Goal: Transaction & Acquisition: Obtain resource

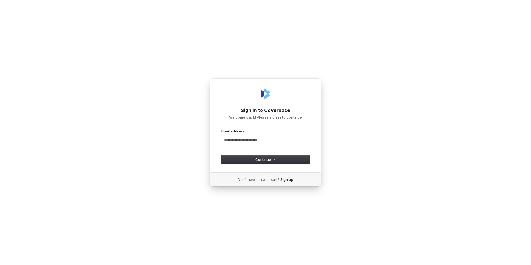
click at [272, 140] on input "Email address" at bounding box center [265, 140] width 89 height 8
drag, startPoint x: 272, startPoint y: 141, endPoint x: 260, endPoint y: 162, distance: 24.9
click at [260, 162] on button "Continue" at bounding box center [265, 159] width 89 height 8
drag, startPoint x: 283, startPoint y: 140, endPoint x: 219, endPoint y: 139, distance: 64.2
click at [219, 139] on div "**********" at bounding box center [266, 125] width 112 height 94
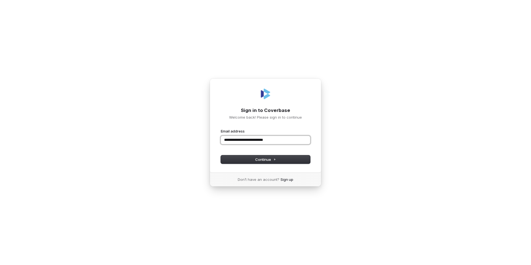
click at [221, 129] on button "submit" at bounding box center [221, 129] width 0 height 0
type input "**********"
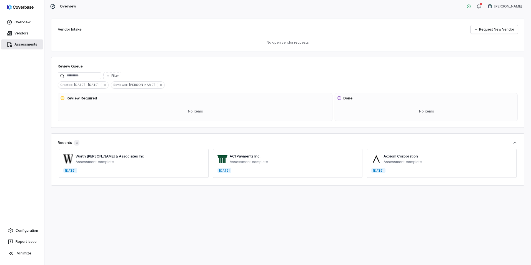
click at [24, 46] on link "Assessments" at bounding box center [22, 44] width 42 height 10
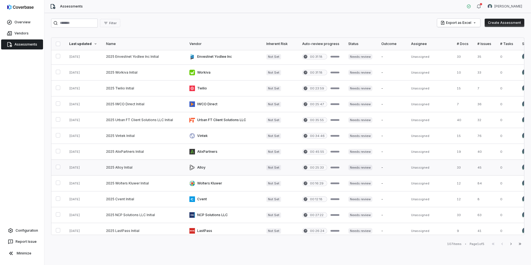
scroll to position [214, 0]
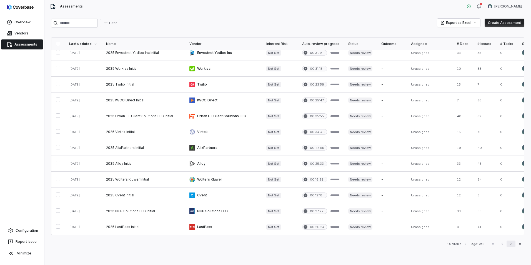
click at [512, 244] on icon "button" at bounding box center [511, 244] width 4 height 4
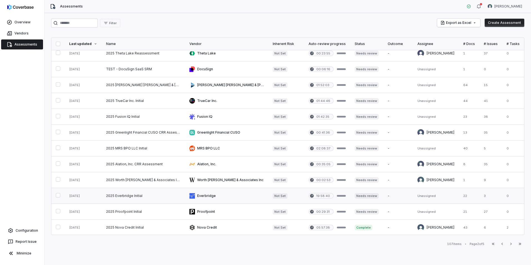
scroll to position [214, 0]
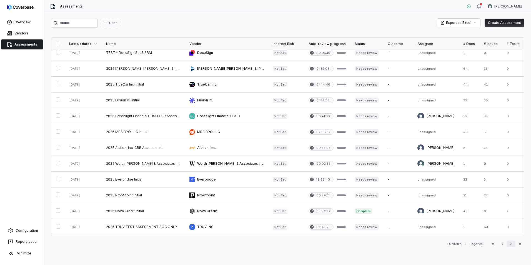
click at [512, 244] on icon "button" at bounding box center [511, 244] width 4 height 4
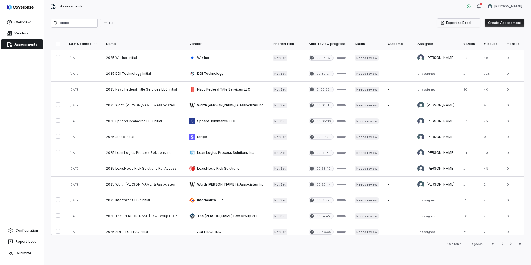
click at [471, 20] on html "Overview Vendors Assessments Configuration Report Issue Minimize Assessments Ak…" at bounding box center [265, 132] width 531 height 265
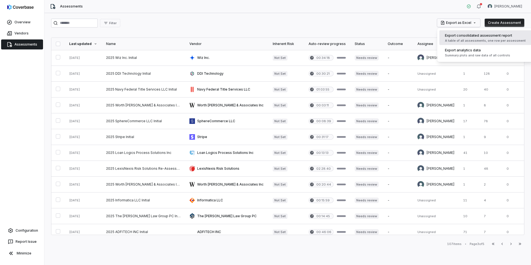
click at [464, 37] on span "Export consolidated assessment report" at bounding box center [478, 35] width 67 height 6
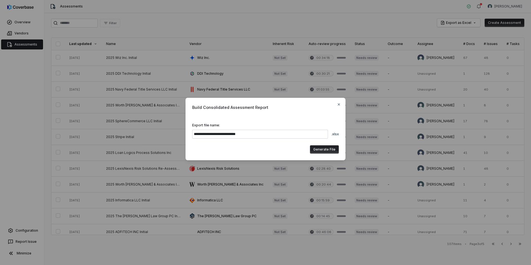
click at [327, 146] on button "Generate File" at bounding box center [324, 149] width 29 height 8
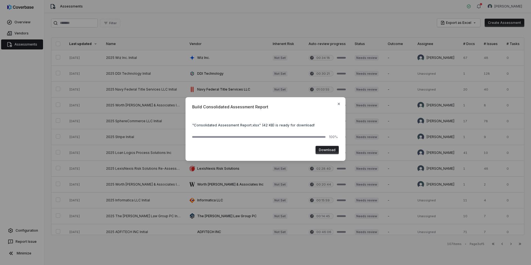
click at [328, 149] on button "Download" at bounding box center [326, 150] width 23 height 8
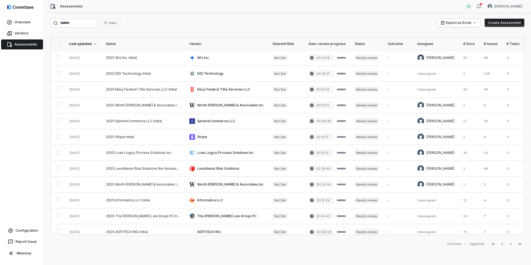
click at [347, 13] on div "Filter Export as Excel Create Assessment Last updated Name Vendor Inherent Risk…" at bounding box center [287, 139] width 486 height 252
click at [478, 24] on html "Overview Vendors Assessments Configuration Report Issue Minimize Assessments Ak…" at bounding box center [265, 132] width 531 height 265
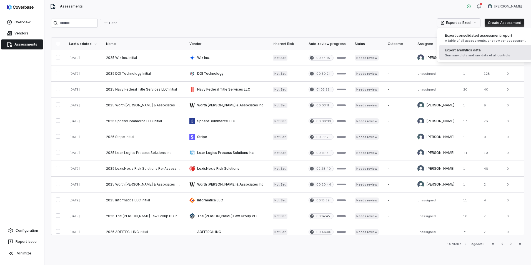
click at [468, 54] on div "Summary plots and raw data of all controls" at bounding box center [477, 55] width 65 height 4
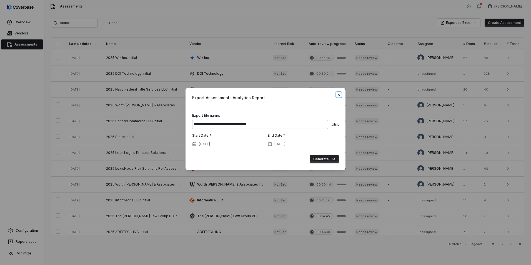
click at [338, 96] on icon "button" at bounding box center [339, 95] width 2 height 2
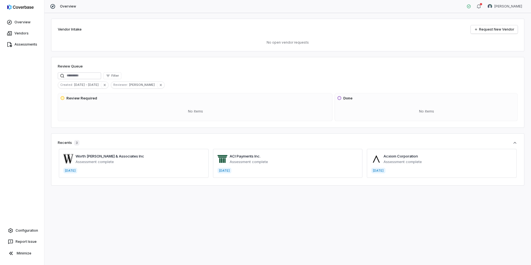
drag, startPoint x: 12, startPoint y: 42, endPoint x: 38, endPoint y: 57, distance: 29.7
click at [12, 42] on link "Assessments" at bounding box center [22, 44] width 42 height 10
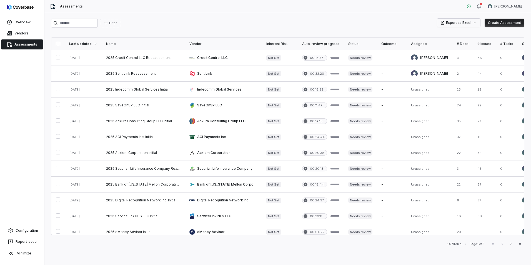
click at [472, 24] on html "Overview Vendors Assessments Configuration Report Issue Minimize Assessments [P…" at bounding box center [265, 132] width 531 height 265
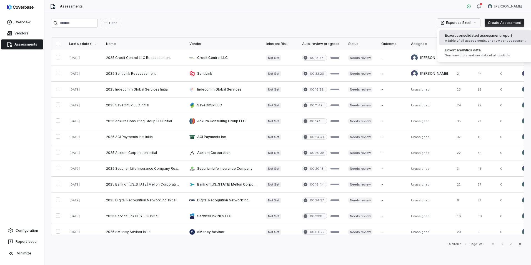
click at [469, 39] on div "A table of all assessments, one row per assessment" at bounding box center [485, 41] width 81 height 4
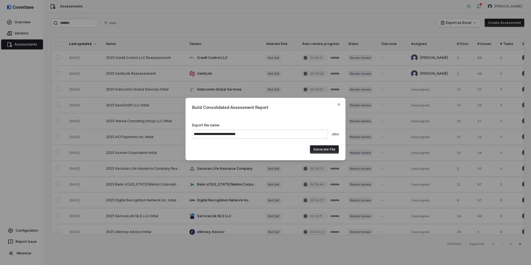
click at [327, 151] on button "Generate File" at bounding box center [324, 149] width 29 height 8
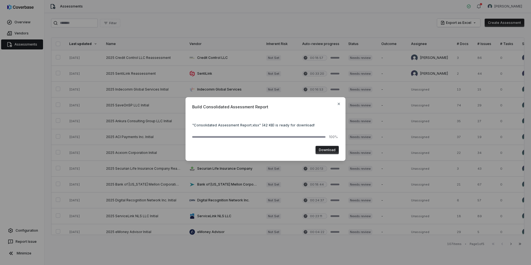
click at [333, 150] on button "Download" at bounding box center [326, 150] width 23 height 8
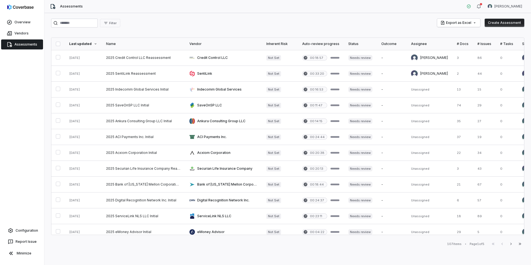
click at [351, 16] on div "Filter Export as Excel Create Assessment Last updated Name Vendor Inherent Risk…" at bounding box center [287, 139] width 486 height 252
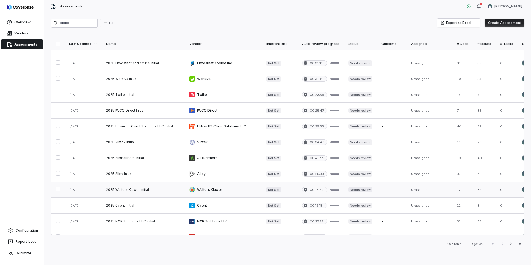
scroll to position [214, 0]
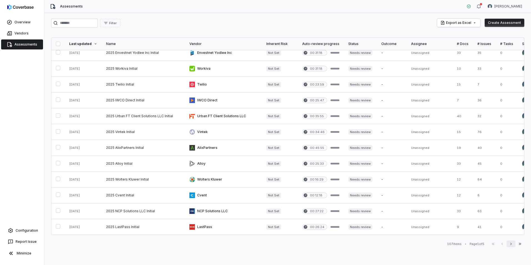
click at [511, 244] on icon "button" at bounding box center [510, 244] width 1 height 2
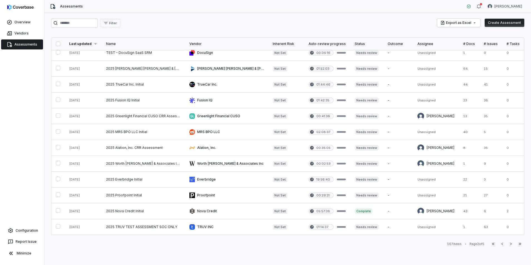
click at [510, 244] on icon "button" at bounding box center [511, 244] width 4 height 4
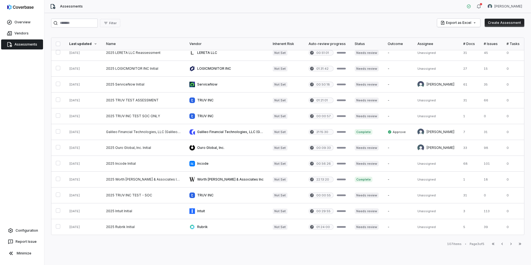
click at [510, 244] on icon "button" at bounding box center [511, 244] width 4 height 4
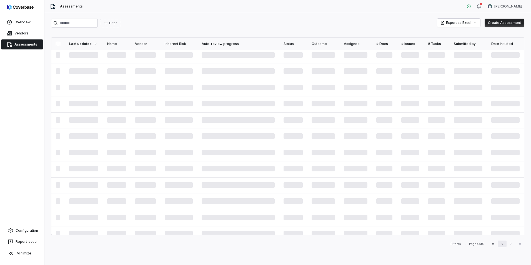
click at [502, 245] on icon "button" at bounding box center [502, 244] width 4 height 4
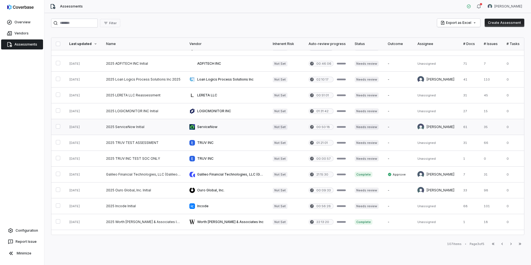
scroll to position [214, 0]
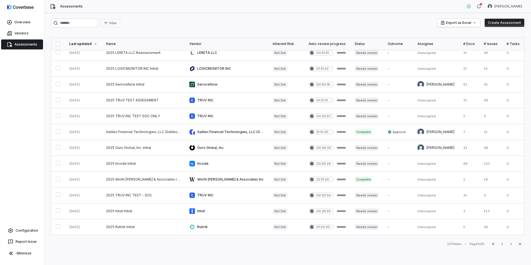
drag, startPoint x: 511, startPoint y: 245, endPoint x: 509, endPoint y: 242, distance: 3.6
click at [511, 245] on icon "button" at bounding box center [511, 244] width 4 height 4
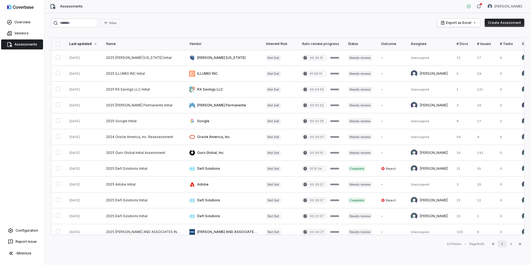
click at [502, 245] on icon "button" at bounding box center [502, 244] width 4 height 4
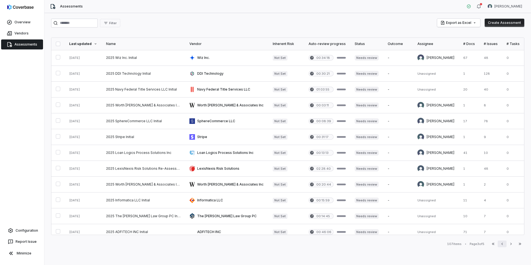
click at [500, 244] on icon "button" at bounding box center [502, 244] width 4 height 4
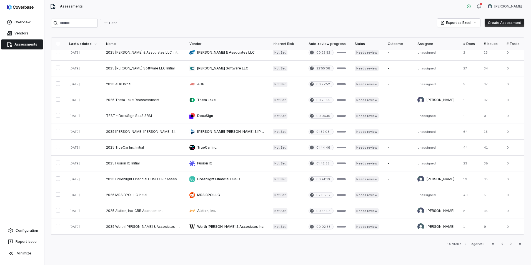
scroll to position [214, 0]
